Goal: Task Accomplishment & Management: Manage account settings

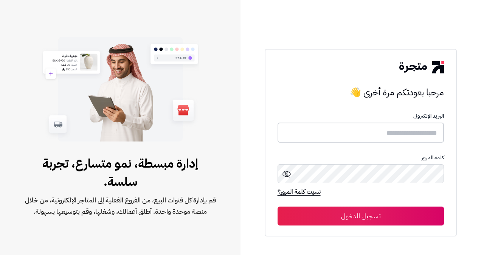
type input "**********"
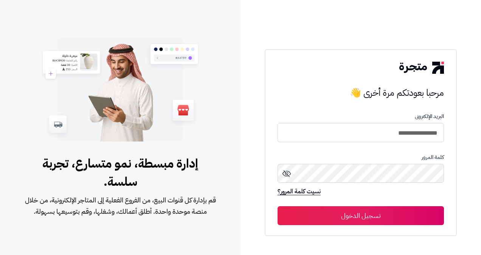
click at [381, 216] on button "تسجيل الدخول" at bounding box center [360, 215] width 167 height 19
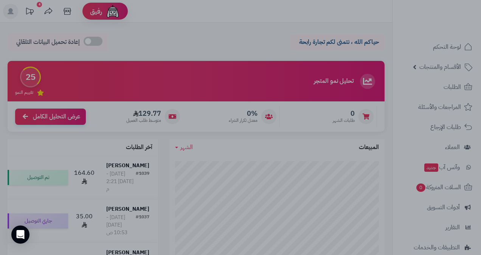
click at [386, 79] on div at bounding box center [240, 127] width 481 height 255
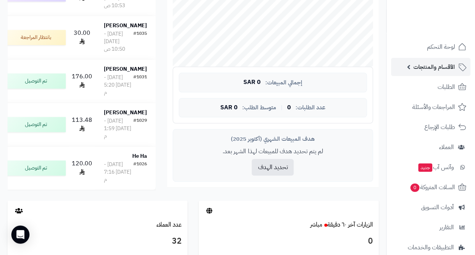
click at [437, 65] on span "الأقسام والمنتجات" at bounding box center [435, 67] width 42 height 11
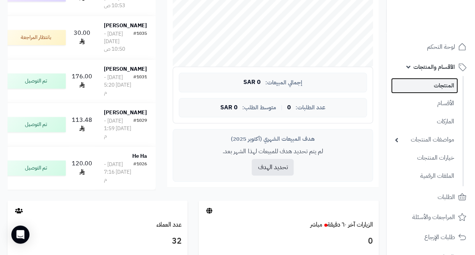
click at [445, 85] on link "المنتجات" at bounding box center [424, 85] width 67 height 15
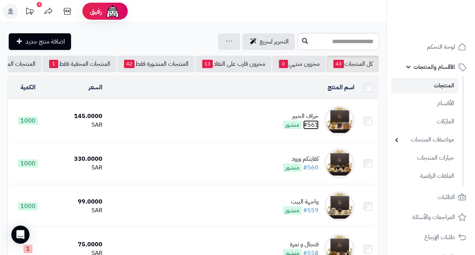
click at [315, 129] on link "#561" at bounding box center [310, 124] width 15 height 9
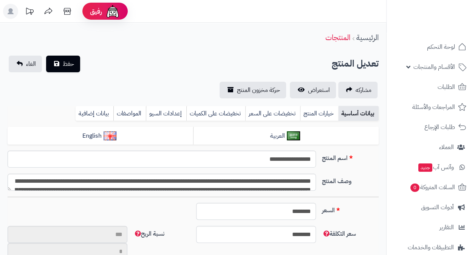
type input "******"
type input "*********"
type input "******"
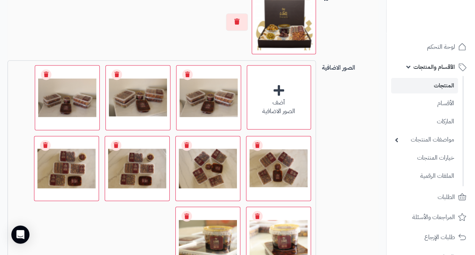
scroll to position [567, 0]
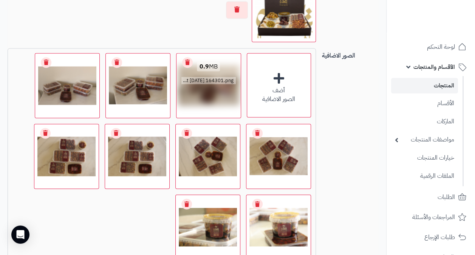
click at [186, 59] on link "Remove file" at bounding box center [187, 62] width 11 height 11
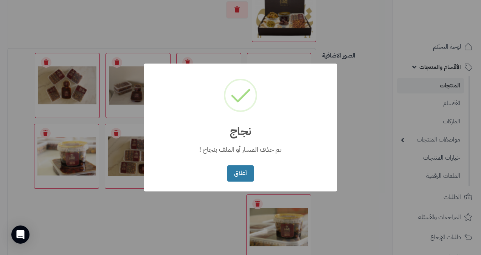
click at [245, 175] on button "أغلاق" at bounding box center [240, 173] width 26 height 16
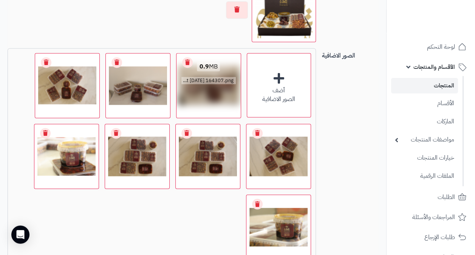
click at [188, 59] on link "Remove file" at bounding box center [187, 62] width 11 height 11
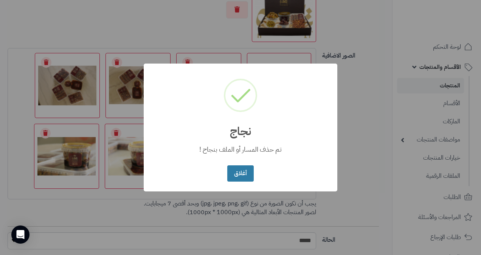
click at [240, 174] on button "أغلاق" at bounding box center [240, 173] width 26 height 16
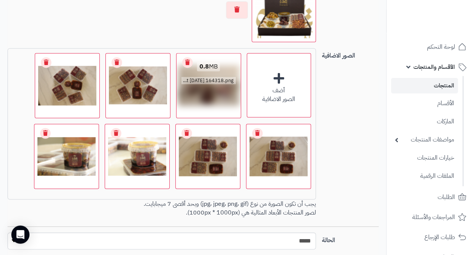
click at [188, 58] on link "Remove file" at bounding box center [187, 62] width 11 height 11
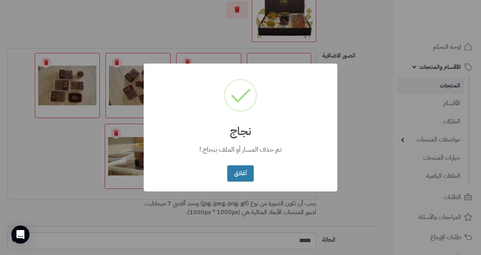
click at [240, 174] on button "أغلاق" at bounding box center [240, 173] width 26 height 16
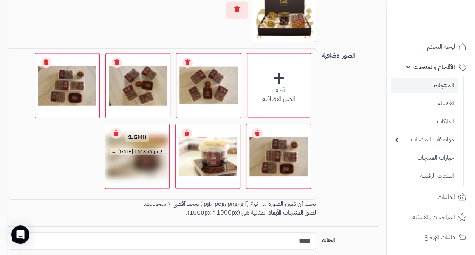
click at [119, 130] on link "Remove file" at bounding box center [116, 133] width 11 height 11
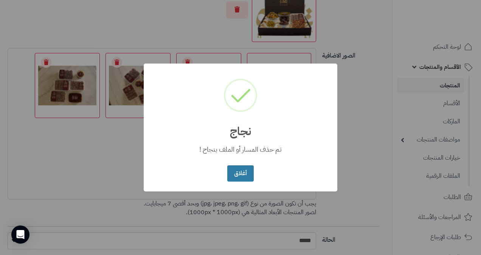
click at [247, 173] on button "أغلاق" at bounding box center [240, 173] width 26 height 16
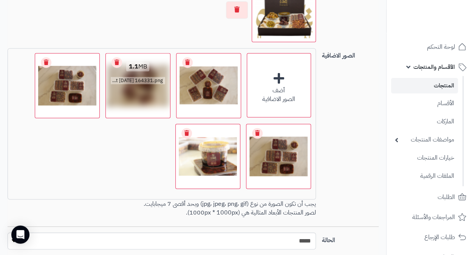
click at [116, 61] on link "Remove file" at bounding box center [117, 62] width 11 height 11
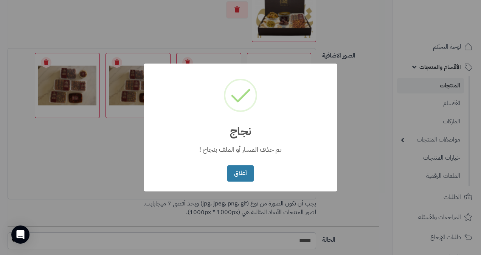
click at [242, 173] on button "أغلاق" at bounding box center [240, 173] width 26 height 16
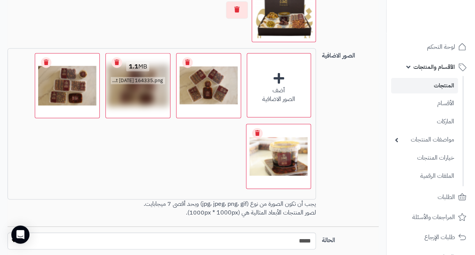
click at [116, 62] on link "Remove file" at bounding box center [117, 62] width 11 height 11
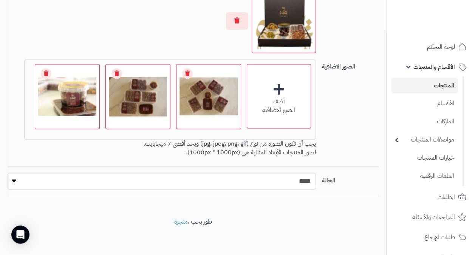
scroll to position [553, 0]
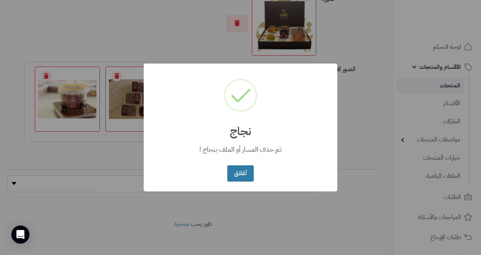
click at [237, 171] on button "أغلاق" at bounding box center [240, 173] width 26 height 16
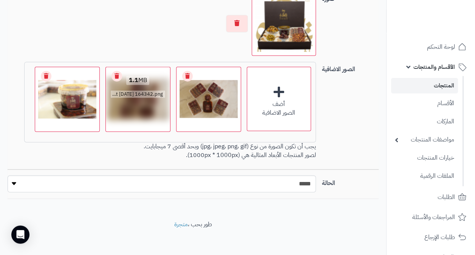
click at [116, 73] on link "Remove file" at bounding box center [117, 76] width 11 height 11
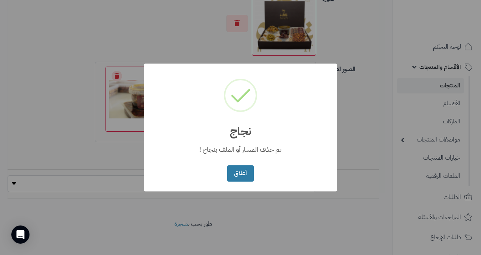
click at [236, 166] on button "أغلاق" at bounding box center [240, 173] width 26 height 16
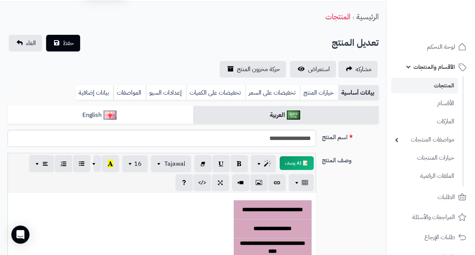
scroll to position [0, 0]
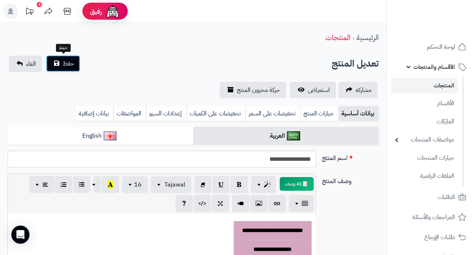
click at [68, 62] on span "حفظ" at bounding box center [68, 63] width 11 height 9
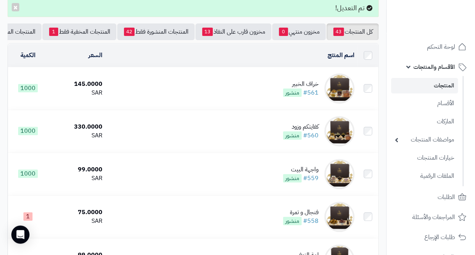
scroll to position [76, 0]
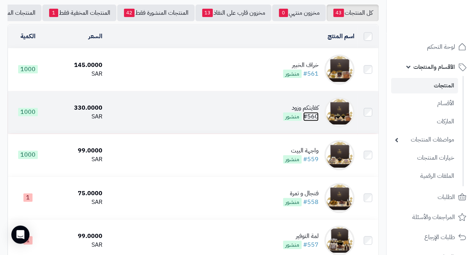
click at [313, 119] on link "#560" at bounding box center [310, 116] width 15 height 9
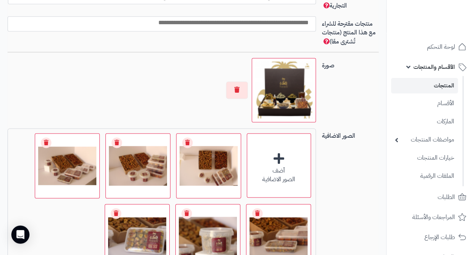
scroll to position [529, 0]
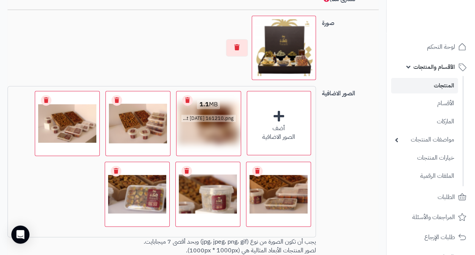
click at [187, 99] on link "Remove file" at bounding box center [187, 100] width 11 height 11
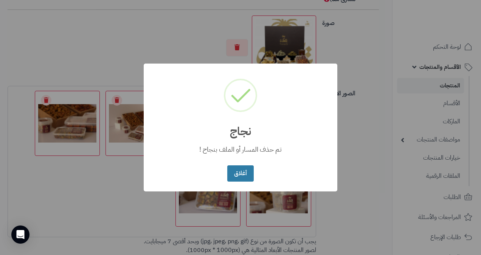
click at [251, 172] on button "أغلاق" at bounding box center [240, 173] width 26 height 16
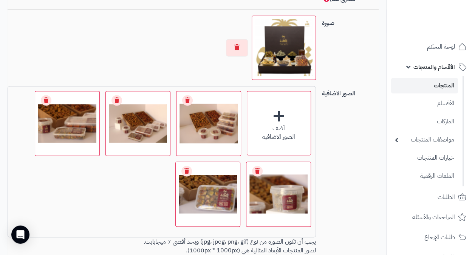
click at [144, 46] on div at bounding box center [162, 47] width 308 height 64
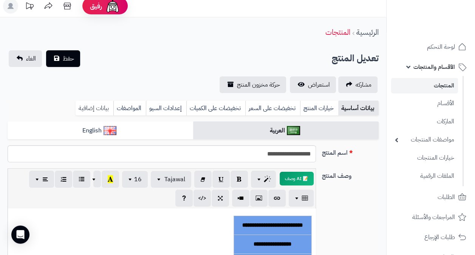
scroll to position [0, 0]
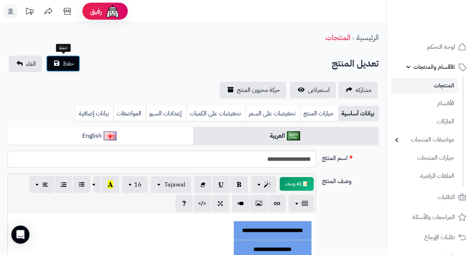
click at [69, 64] on span "حفظ" at bounding box center [68, 63] width 11 height 9
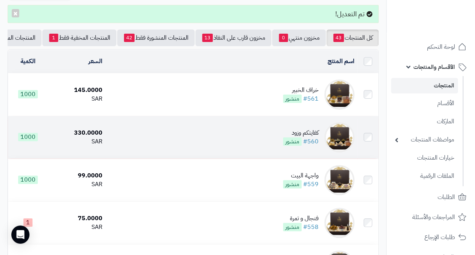
scroll to position [76, 0]
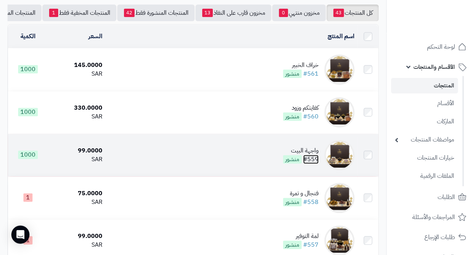
click at [311, 161] on link "#559" at bounding box center [310, 159] width 15 height 9
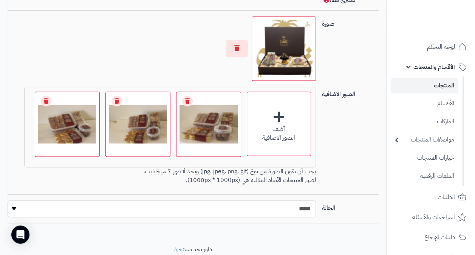
scroll to position [529, 0]
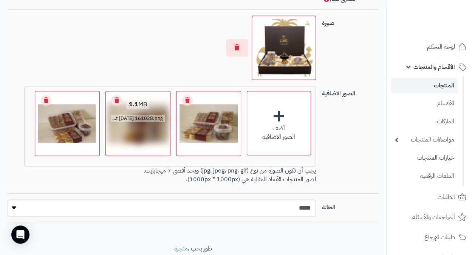
click at [117, 101] on link "Remove file" at bounding box center [117, 100] width 11 height 11
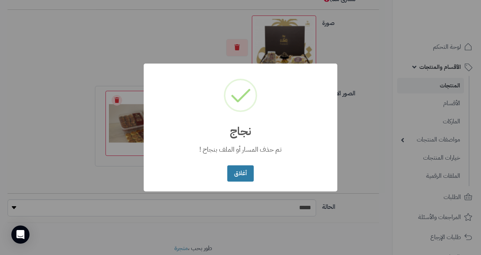
click at [245, 175] on button "أغلاق" at bounding box center [240, 173] width 26 height 16
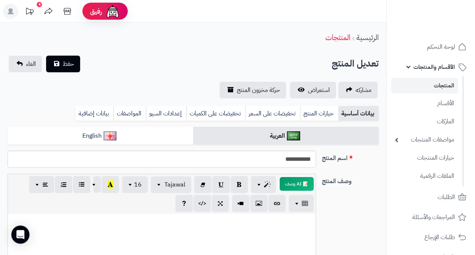
scroll to position [0, 0]
click at [61, 65] on button "حفظ" at bounding box center [63, 63] width 34 height 17
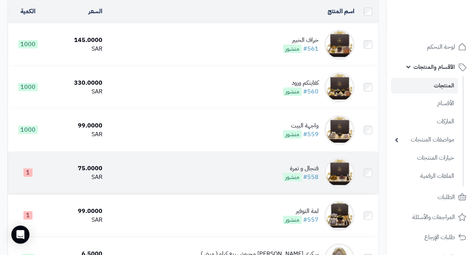
scroll to position [113, 0]
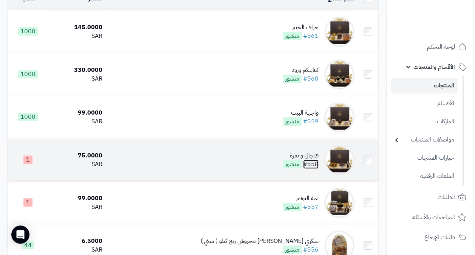
click at [311, 166] on link "#558" at bounding box center [310, 164] width 15 height 9
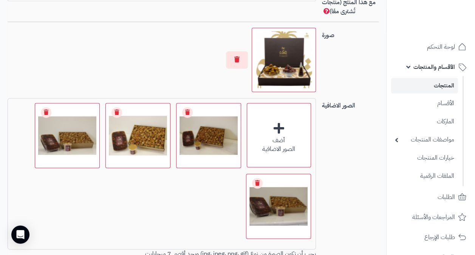
scroll to position [529, 0]
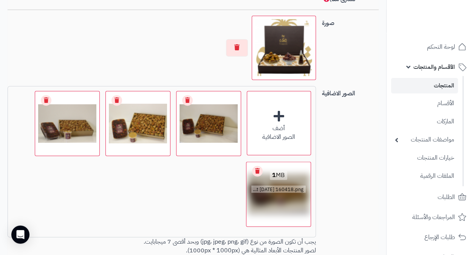
click at [255, 170] on link "Remove file" at bounding box center [257, 171] width 11 height 11
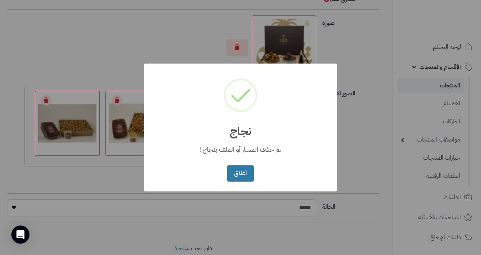
click at [243, 175] on button "أغلاق" at bounding box center [240, 173] width 26 height 16
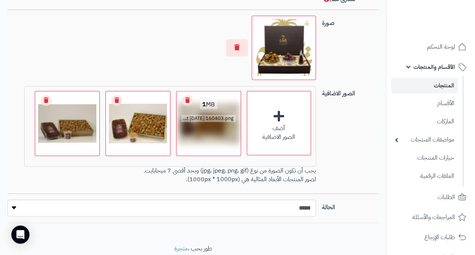
click at [186, 99] on link "Remove file" at bounding box center [187, 100] width 11 height 11
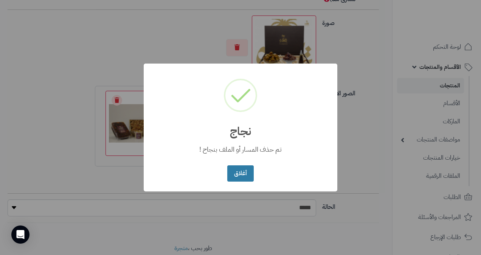
click at [243, 177] on button "أغلاق" at bounding box center [240, 173] width 26 height 16
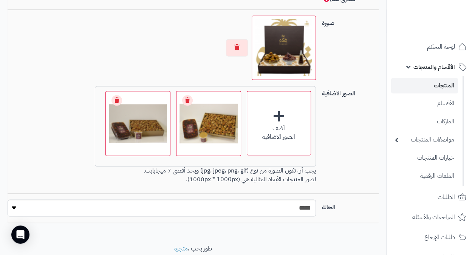
click at [54, 110] on div "أضف الصور الاضافية اختر الصور الاضافية 1.2 MB catalog/1759151191470-Screenshot …" at bounding box center [162, 136] width 315 height 101
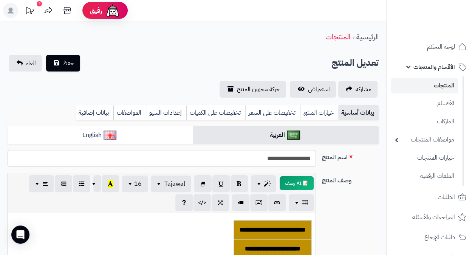
scroll to position [0, 0]
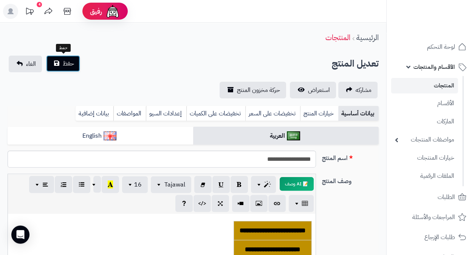
click at [68, 64] on span "حفظ" at bounding box center [68, 63] width 11 height 9
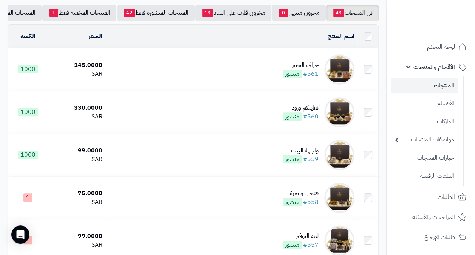
scroll to position [113, 0]
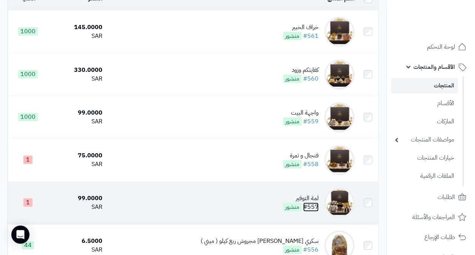
click at [313, 211] on link "#557" at bounding box center [310, 206] width 15 height 9
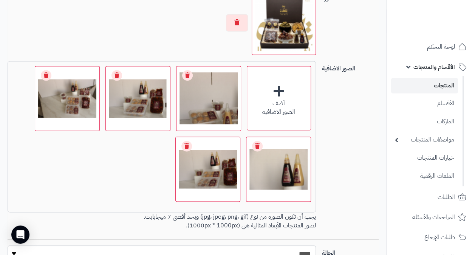
scroll to position [567, 0]
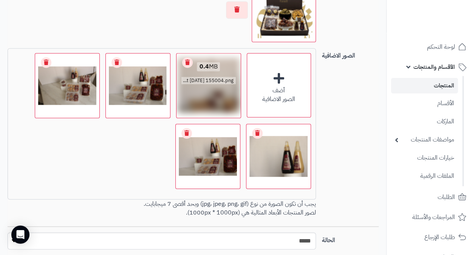
click at [187, 61] on link "Remove file" at bounding box center [187, 62] width 11 height 11
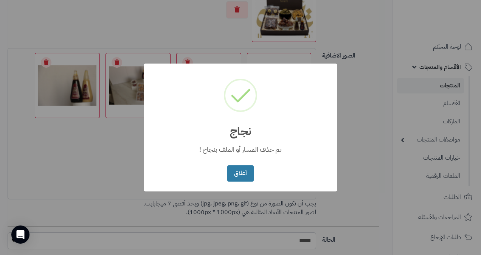
click at [240, 170] on button "أغلاق" at bounding box center [240, 173] width 26 height 16
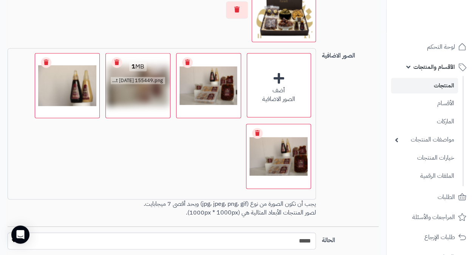
click at [119, 60] on link "Remove file" at bounding box center [117, 62] width 11 height 11
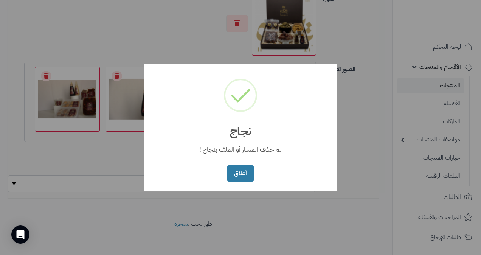
click at [237, 172] on button "أغلاق" at bounding box center [240, 173] width 26 height 16
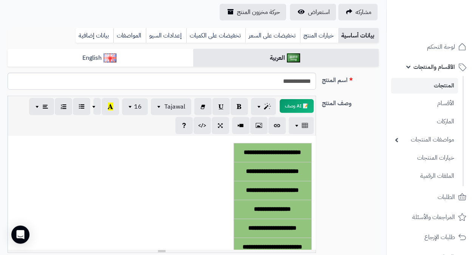
scroll to position [0, 0]
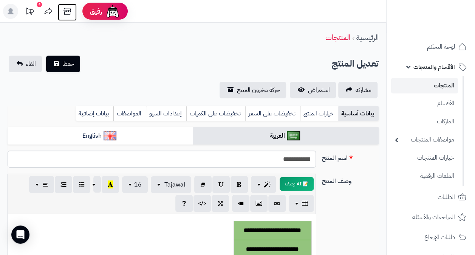
click at [68, 13] on icon at bounding box center [67, 11] width 15 height 15
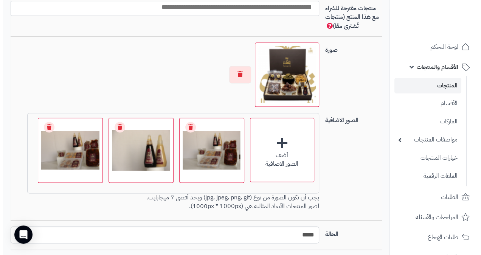
scroll to position [529, 0]
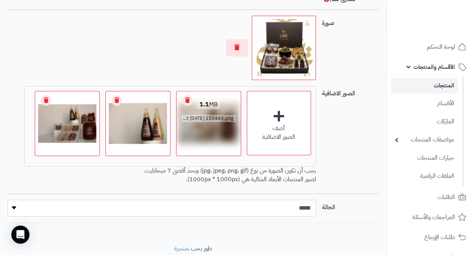
click at [188, 98] on link "Remove file" at bounding box center [187, 100] width 11 height 11
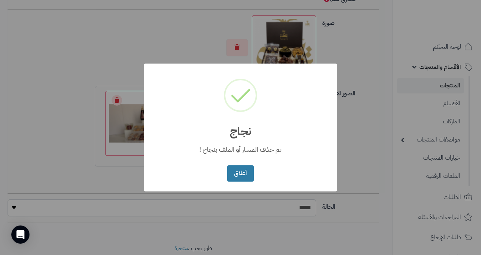
click at [243, 171] on button "أغلاق" at bounding box center [240, 173] width 26 height 16
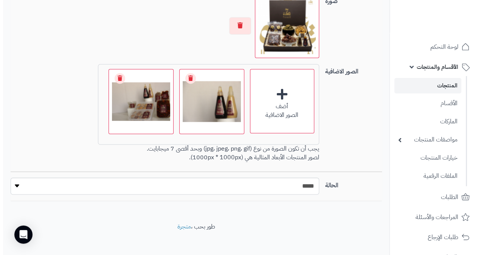
scroll to position [553, 0]
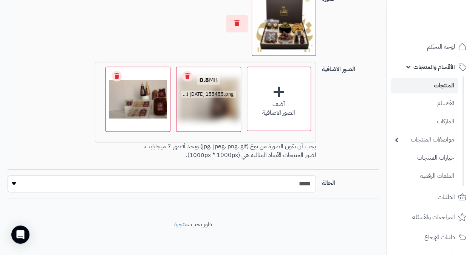
click at [187, 71] on link "Remove file" at bounding box center [187, 76] width 11 height 11
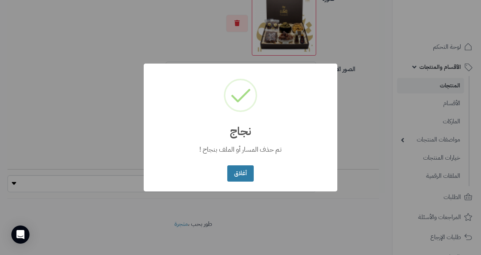
click at [242, 175] on button "أغلاق" at bounding box center [240, 173] width 26 height 16
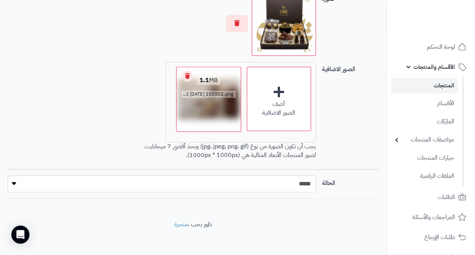
click at [186, 72] on link "Remove file" at bounding box center [187, 76] width 11 height 11
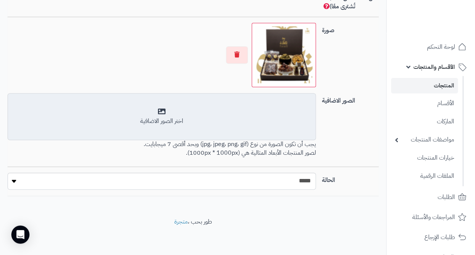
scroll to position [520, 0]
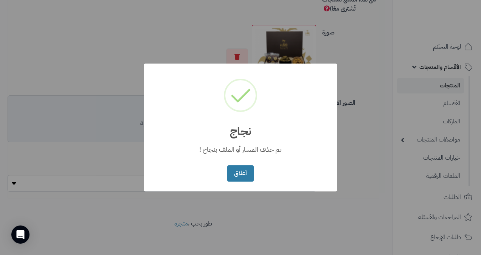
click at [242, 167] on button "أغلاق" at bounding box center [240, 173] width 26 height 16
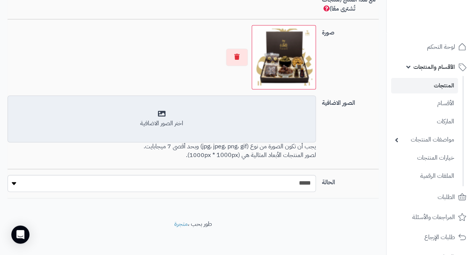
scroll to position [0, 0]
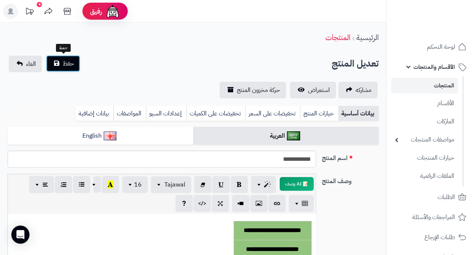
click at [73, 66] on span "حفظ" at bounding box center [68, 63] width 11 height 9
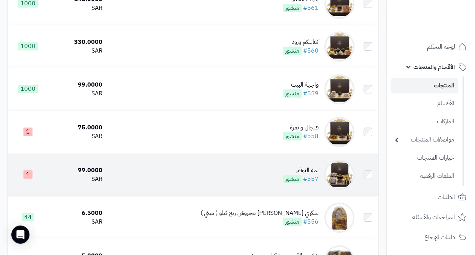
scroll to position [189, 0]
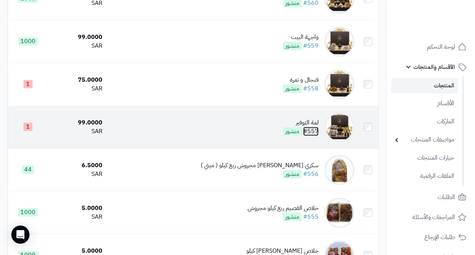
click at [310, 135] on link "#557" at bounding box center [310, 131] width 15 height 9
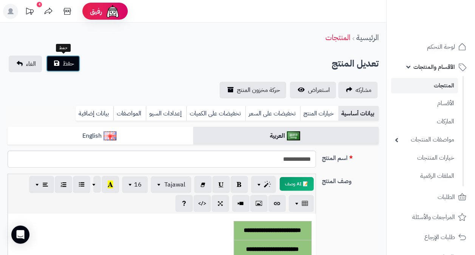
click at [69, 67] on span "حفظ" at bounding box center [68, 63] width 11 height 9
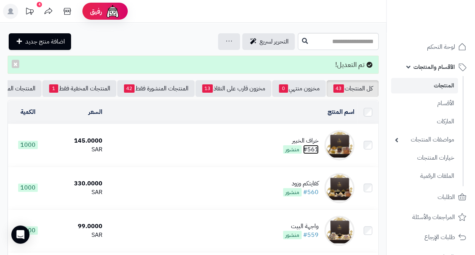
click at [317, 153] on link "#561" at bounding box center [310, 149] width 15 height 9
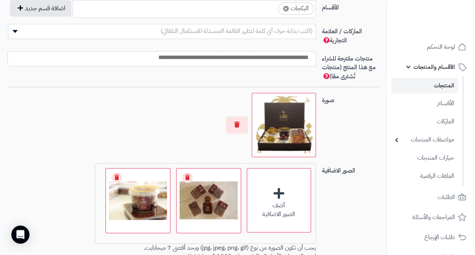
scroll to position [454, 0]
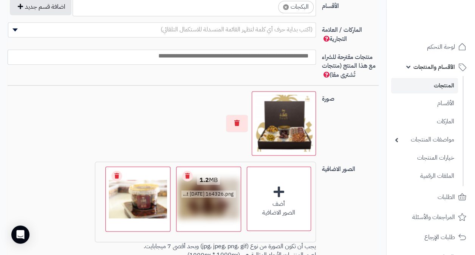
click at [189, 175] on link "Remove file" at bounding box center [187, 175] width 11 height 11
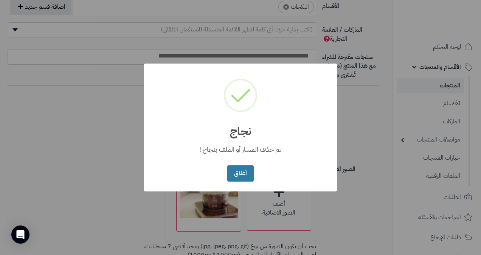
click at [238, 175] on button "أغلاق" at bounding box center [240, 173] width 26 height 16
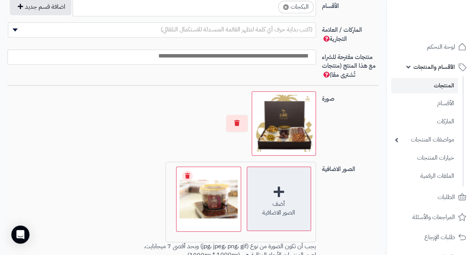
click at [286, 197] on div "أضف الصور الاضافية" at bounding box center [279, 198] width 64 height 64
